Goal: Find specific page/section: Find specific page/section

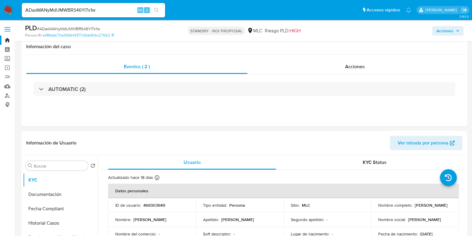
select select "10"
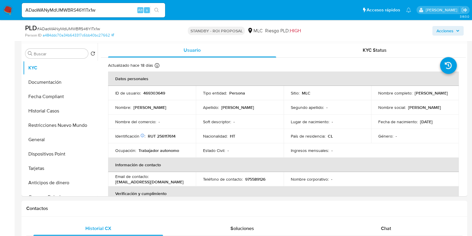
scroll to position [329, 0]
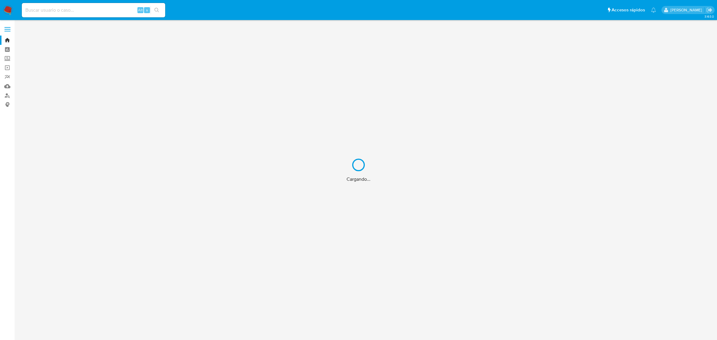
click at [108, 11] on div "Cargando..." at bounding box center [358, 170] width 717 height 340
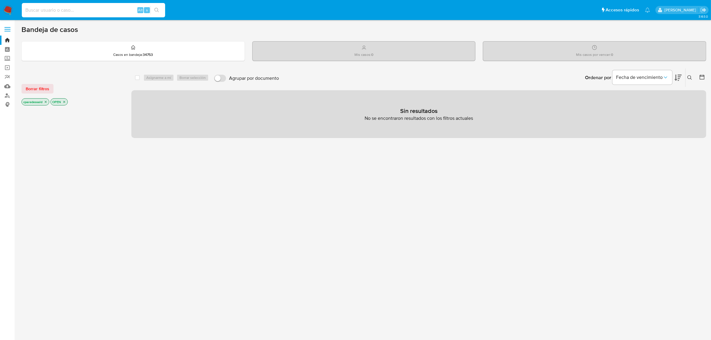
click at [108, 11] on input at bounding box center [93, 10] width 143 height 8
paste input "VSVaFVg9QysoZ3wKVaX3SmYj"
type input "VSVaFVg9QysoZ3wKVaX3SmYj"
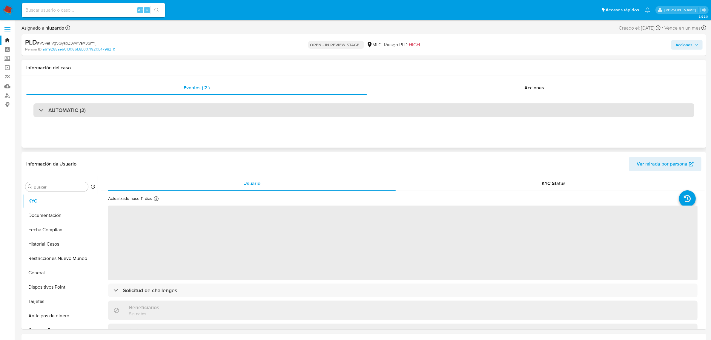
click at [214, 108] on div "AUTOMATIC (2)" at bounding box center [363, 110] width 661 height 14
select select "10"
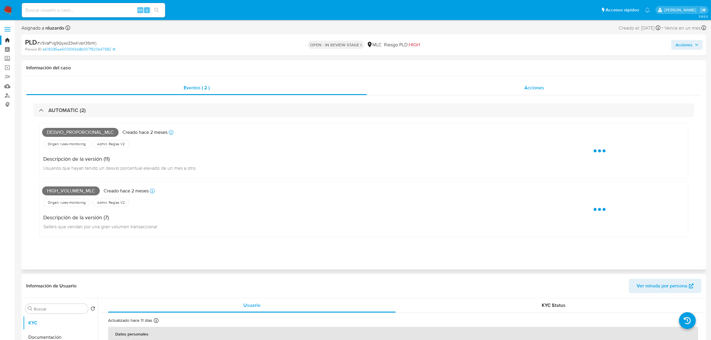
click at [540, 85] on span "Acciones" at bounding box center [534, 87] width 20 height 7
